Goal: Complete application form

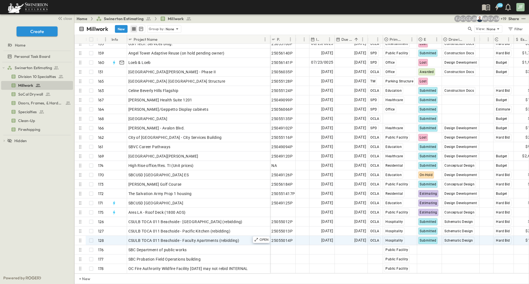
scroll to position [1441, 0]
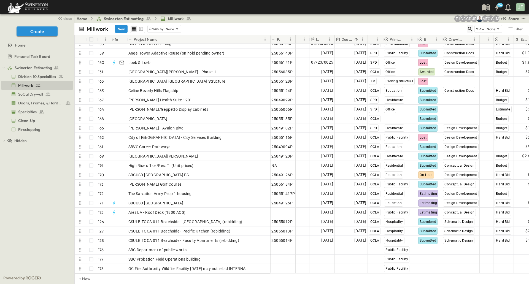
click at [469, 29] on icon "button" at bounding box center [470, 29] width 6 height 6
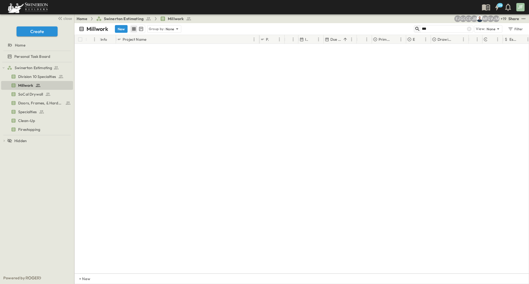
scroll to position [0, 0]
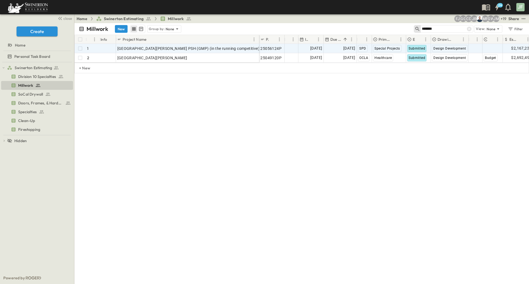
type input "*******"
click at [310, 50] on span "[DATE]" at bounding box center [316, 48] width 12 height 6
click at [374, 59] on icon "Next month" at bounding box center [373, 58] width 7 height 4
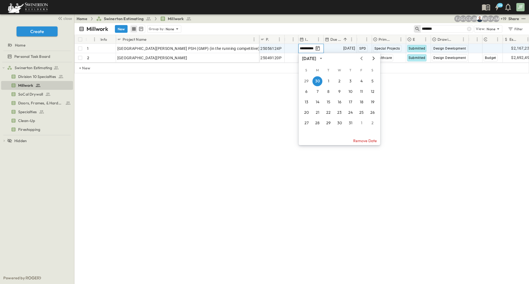
click at [375, 59] on icon "Next month" at bounding box center [373, 58] width 7 height 4
click at [316, 91] on button "6" at bounding box center [317, 92] width 10 height 10
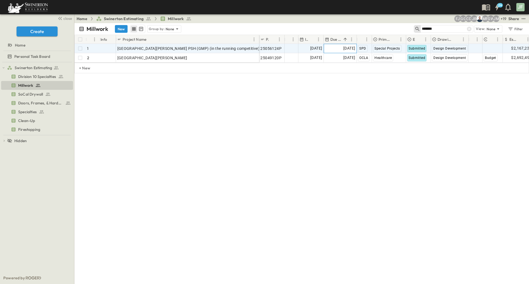
click at [343, 51] on span "[DATE]" at bounding box center [349, 48] width 12 height 6
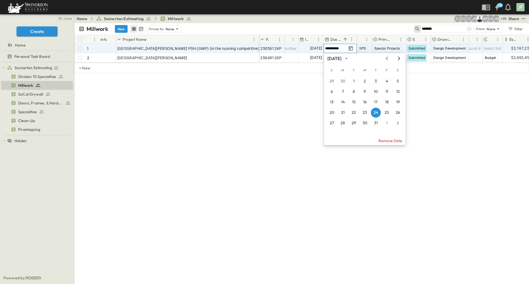
click at [398, 60] on icon "Next month" at bounding box center [398, 58] width 7 height 4
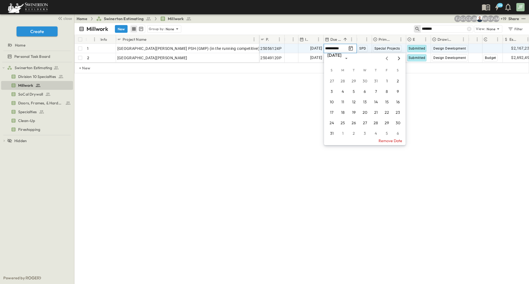
click at [398, 60] on icon "Next month" at bounding box center [399, 58] width 2 height 4
click at [388, 60] on icon "Previous month" at bounding box center [386, 58] width 7 height 4
click at [386, 91] on button "10" at bounding box center [387, 92] width 10 height 10
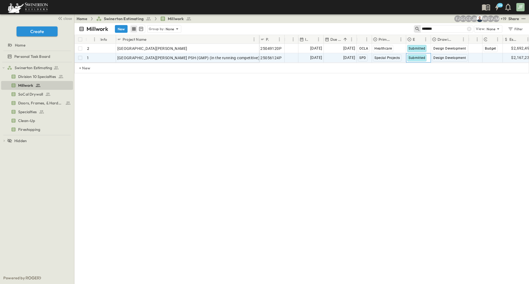
click at [415, 59] on span "Submitted" at bounding box center [416, 58] width 17 height 4
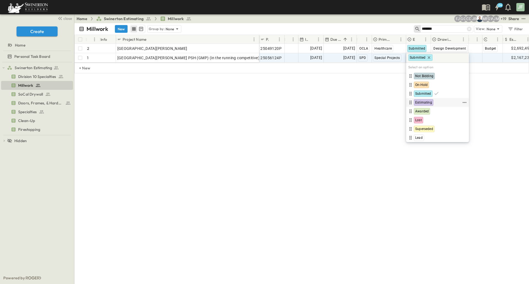
click at [419, 102] on span "Estimating" at bounding box center [423, 102] width 17 height 4
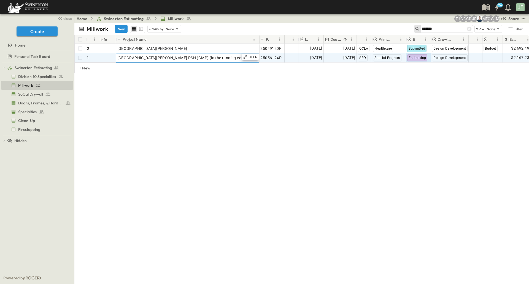
click at [234, 58] on div "[GEOGRAPHIC_DATA][PERSON_NAME] PSH (GMP) (in the running competitive)" at bounding box center [187, 58] width 140 height 8
click at [485, 57] on span "Select Bid Type" at bounding box center [496, 58] width 27 height 6
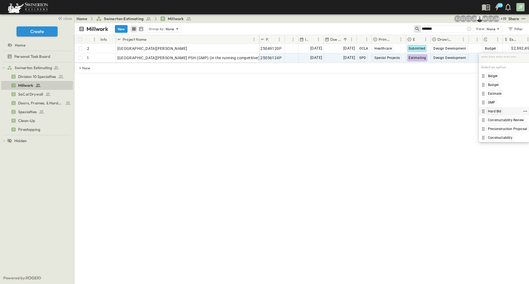
click at [494, 112] on span "Hard Bid" at bounding box center [494, 111] width 13 height 4
